Goal: Task Accomplishment & Management: Use online tool/utility

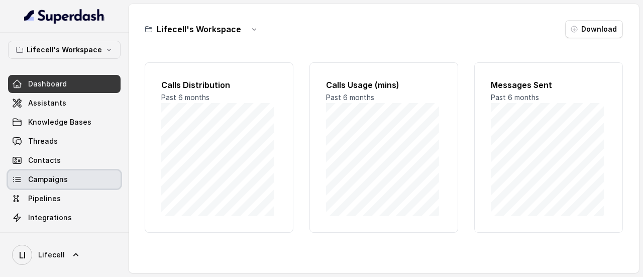
click at [52, 177] on span "Campaigns" at bounding box center [48, 179] width 40 height 10
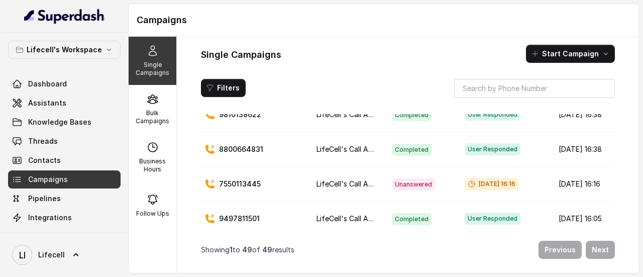
scroll to position [100, 0]
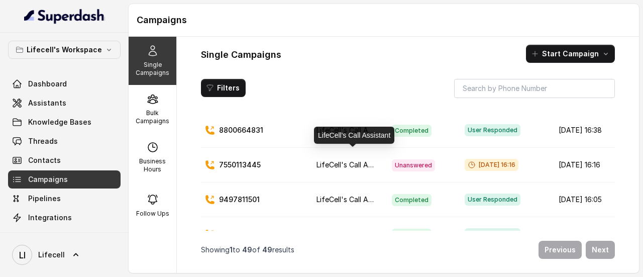
scroll to position [100, 0]
